Goal: Transaction & Acquisition: Purchase product/service

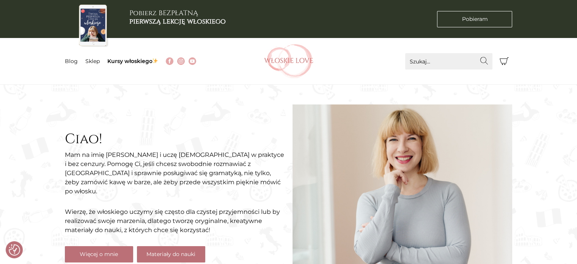
click at [171, 246] on link "Materiały do nauki" at bounding box center [171, 254] width 68 height 16
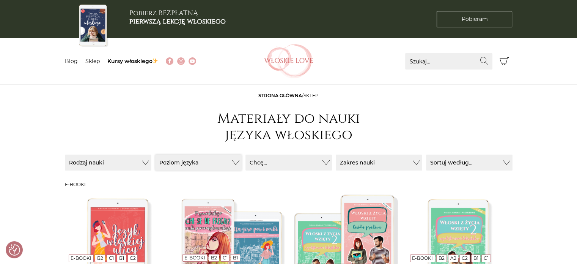
click at [186, 164] on button "Poziom języka" at bounding box center [198, 163] width 87 height 16
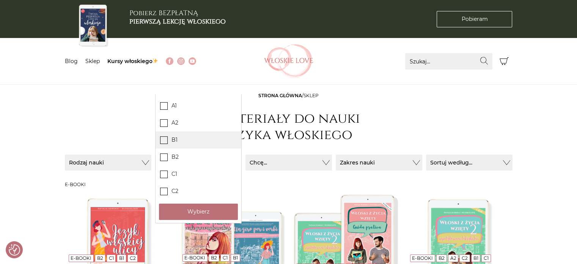
click at [166, 139] on icon at bounding box center [164, 139] width 6 height 6
click at [0, 0] on input "B1" at bounding box center [0, 0] width 0 height 0
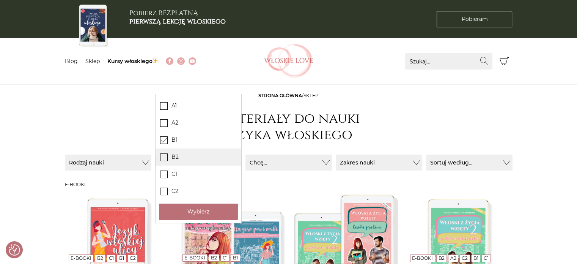
click at [164, 158] on icon at bounding box center [164, 156] width 6 height 6
click at [0, 0] on input "B2" at bounding box center [0, 0] width 0 height 0
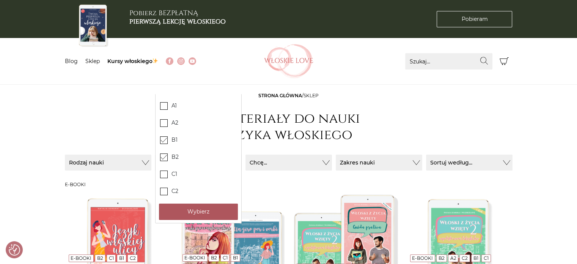
click at [193, 214] on button "Wybierz" at bounding box center [198, 211] width 79 height 16
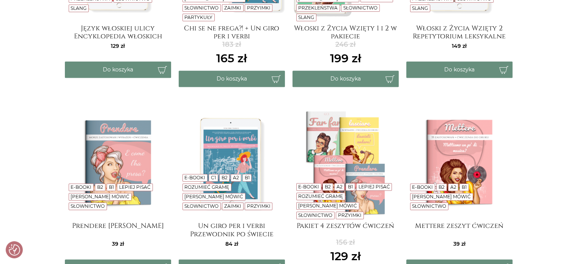
scroll to position [319, 0]
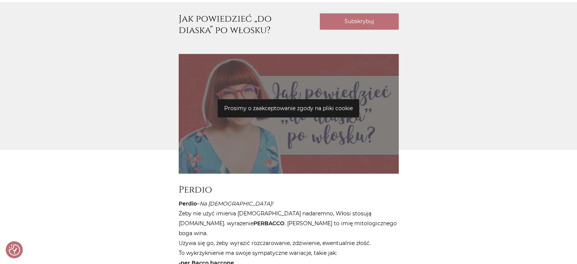
scroll to position [364, 0]
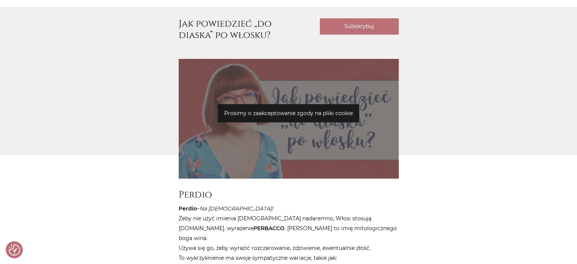
click at [311, 112] on p "Prosimy o zaakceptowanie zgody na pliki cookie" at bounding box center [289, 113] width 142 height 18
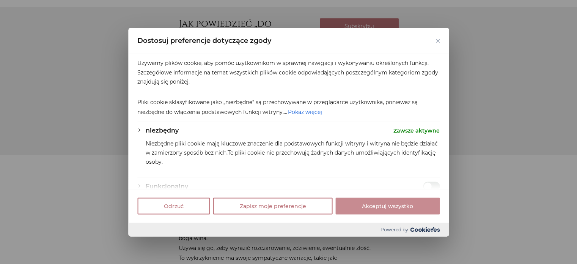
click at [375, 205] on button "Akceptuj wszystko" at bounding box center [388, 205] width 104 height 17
checkbox input "true"
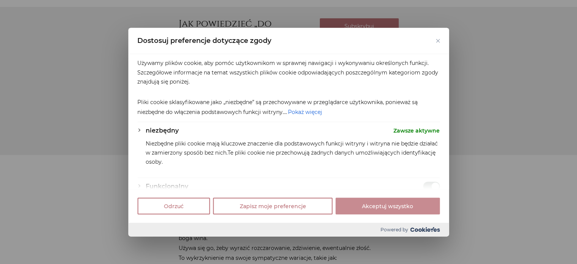
checkbox input "true"
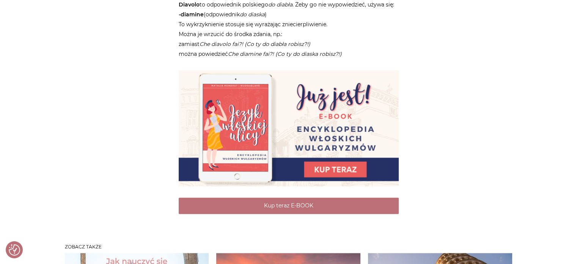
scroll to position [1093, 0]
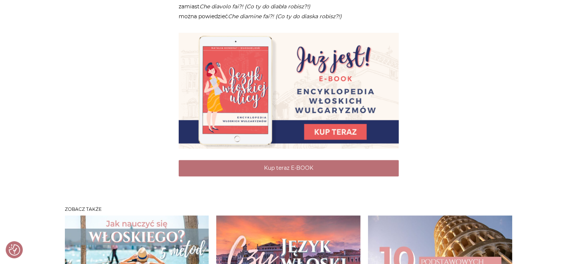
click at [355, 123] on img at bounding box center [289, 91] width 220 height 116
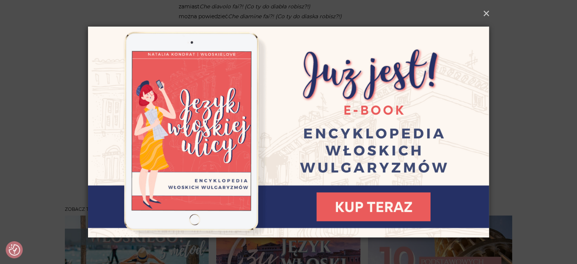
click at [371, 201] on img at bounding box center [288, 132] width 401 height 264
click at [491, 12] on button "×" at bounding box center [486, 13] width 27 height 27
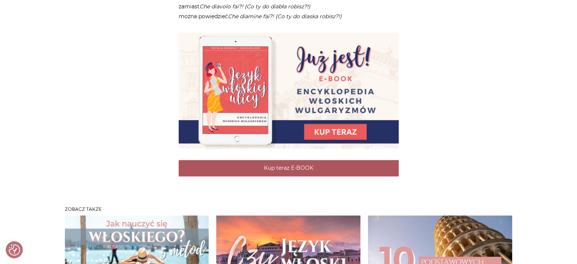
click at [300, 160] on link "Kup teraz E-BOOK" at bounding box center [289, 168] width 220 height 16
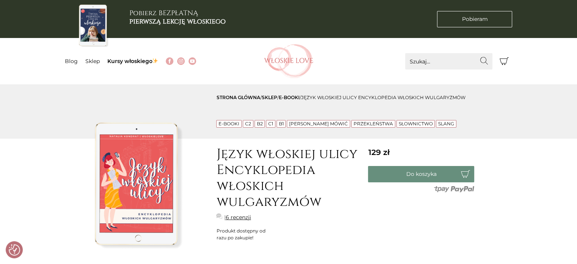
scroll to position [231, 0]
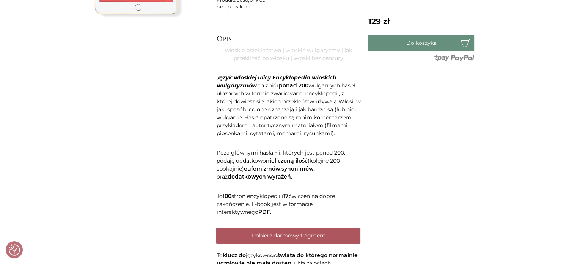
click at [352, 230] on link "Pobierz darmowy fragment" at bounding box center [288, 235] width 144 height 16
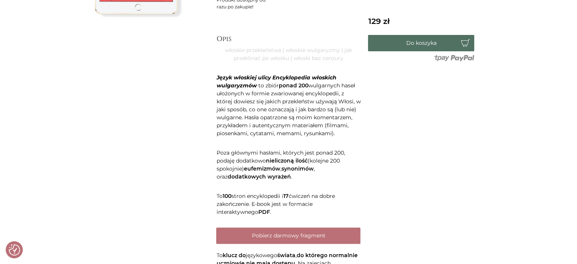
click at [426, 45] on button "Do koszyka" at bounding box center [421, 43] width 106 height 16
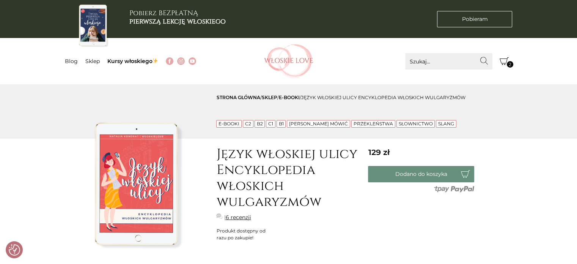
click at [505, 62] on icon "Koszyk" at bounding box center [504, 61] width 9 height 9
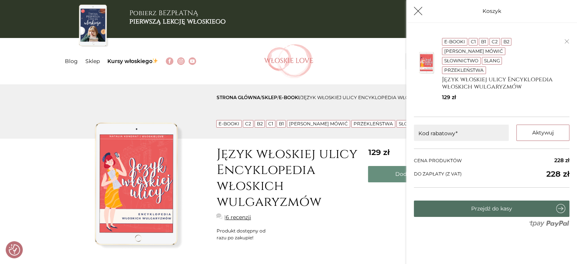
click at [511, 211] on link "Przejdź do kasy" at bounding box center [492, 208] width 156 height 16
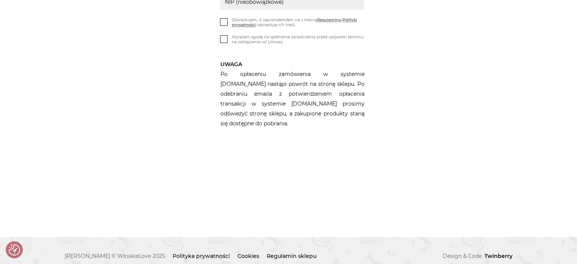
scroll to position [128, 0]
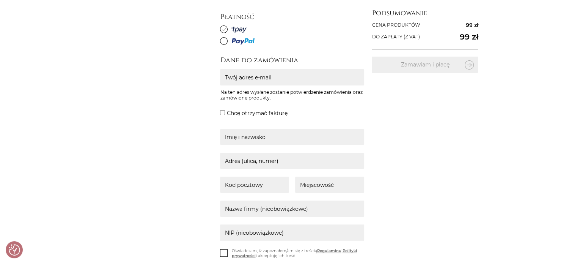
click at [225, 41] on icon at bounding box center [224, 41] width 5 height 5
click at [0, 0] on input "radio" at bounding box center [0, 0] width 0 height 0
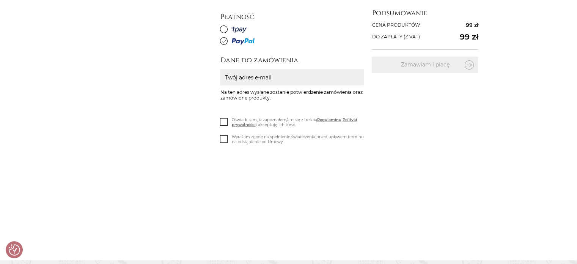
click at [224, 28] on icon at bounding box center [224, 29] width 5 height 5
click at [0, 0] on input "radio" at bounding box center [0, 0] width 0 height 0
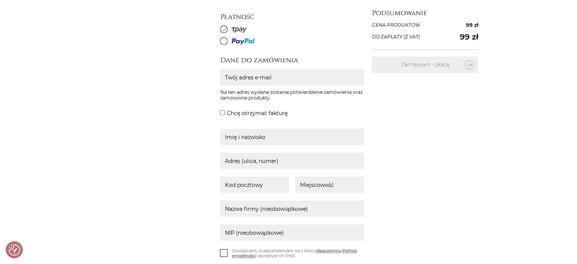
click at [225, 39] on icon at bounding box center [224, 41] width 5 height 5
click at [0, 0] on input "radio" at bounding box center [0, 0] width 0 height 0
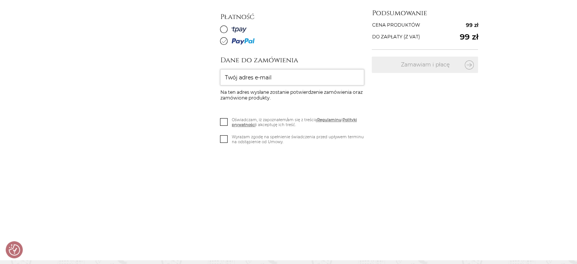
click at [260, 80] on input "Twój adres e-mail" at bounding box center [292, 77] width 144 height 16
type input "pawkid55@o2.pl"
click at [225, 120] on icon at bounding box center [224, 121] width 6 height 6
click at [0, 0] on input "Oświadczam, iż zapoznałem/am się z treścią Regulaminu i Polityki prywatności i …" at bounding box center [0, 0] width 0 height 0
click at [225, 137] on icon at bounding box center [224, 138] width 6 height 6
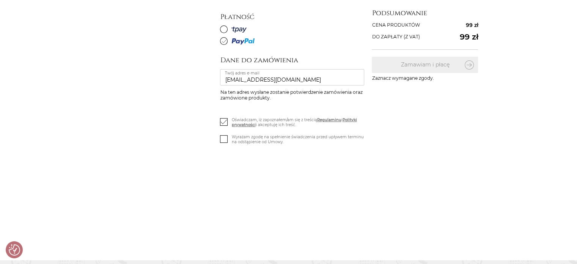
click at [0, 0] on input "Wyrażam zgodę na spełnienie świadczenia przed upływem terminu na odstąpienie od…" at bounding box center [0, 0] width 0 height 0
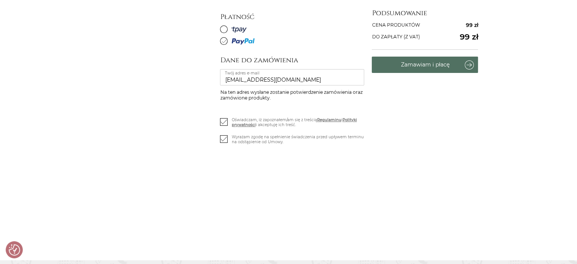
click at [462, 68] on button "Zamawiam i płacę" at bounding box center [425, 65] width 106 height 16
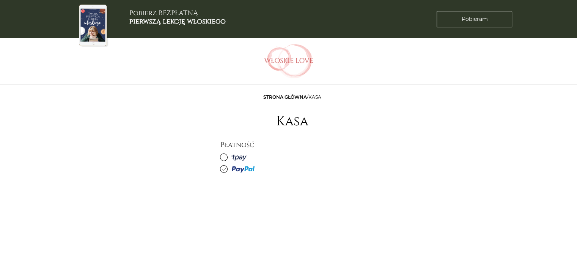
scroll to position [73, 0]
